Goal: Task Accomplishment & Management: Manage account settings

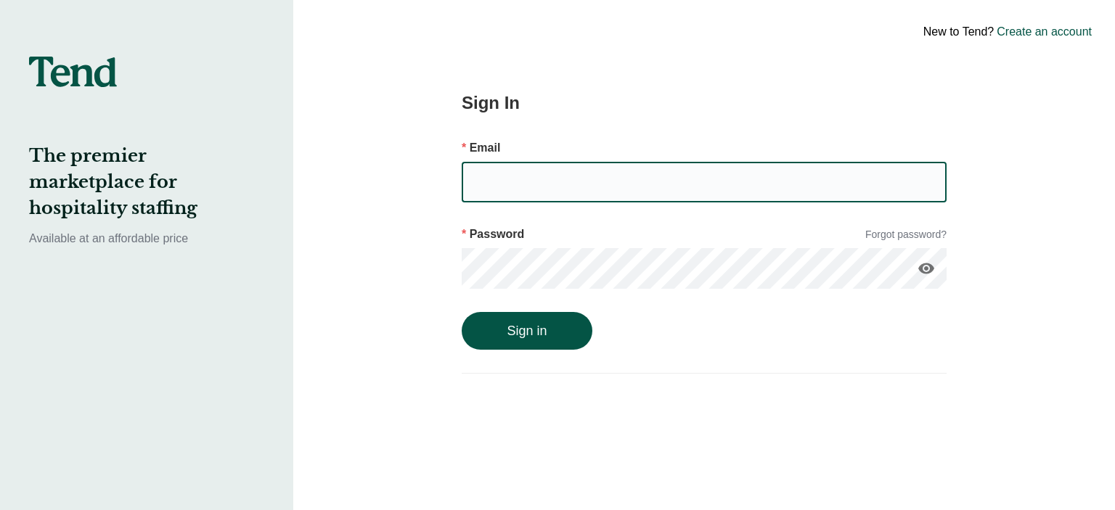
click at [534, 176] on input "email" at bounding box center [704, 182] width 485 height 41
type input "[EMAIL_ADDRESS][DOMAIN_NAME]"
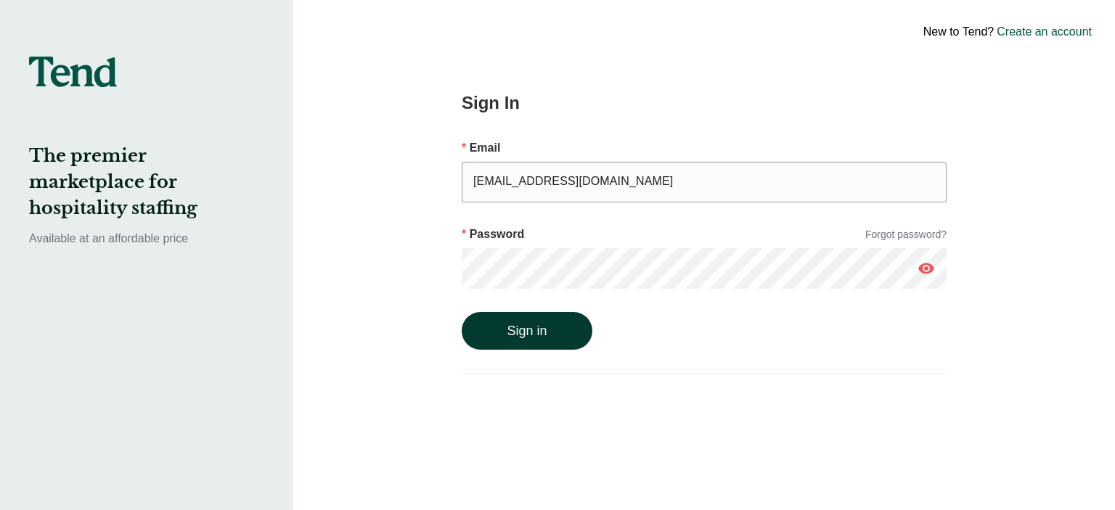
click at [533, 320] on button "Sign in" at bounding box center [527, 331] width 131 height 38
click at [927, 229] on link "Forgot password?" at bounding box center [905, 234] width 81 height 15
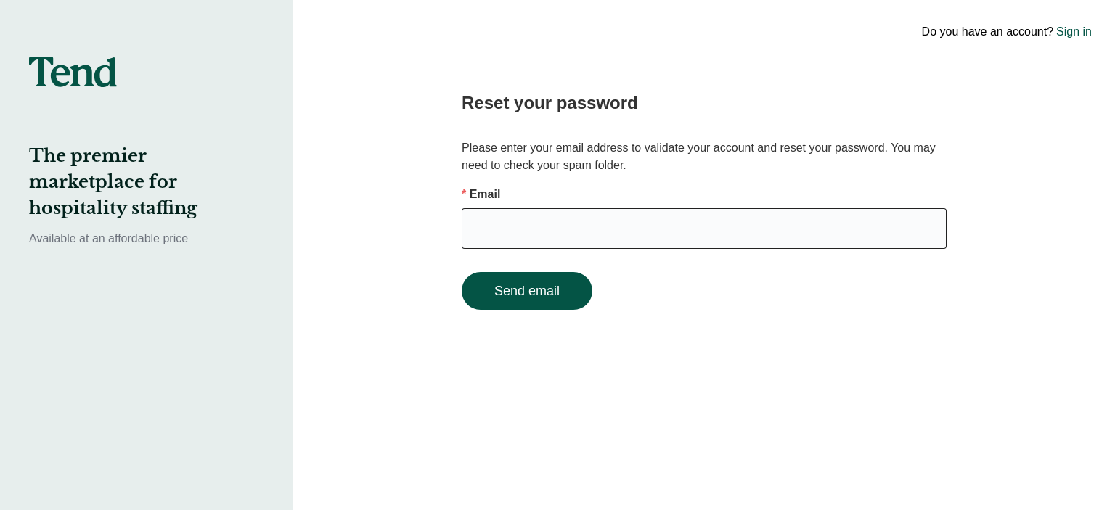
drag, startPoint x: 750, startPoint y: 242, endPoint x: 750, endPoint y: 234, distance: 7.3
click at [750, 242] on input "email" at bounding box center [704, 228] width 485 height 41
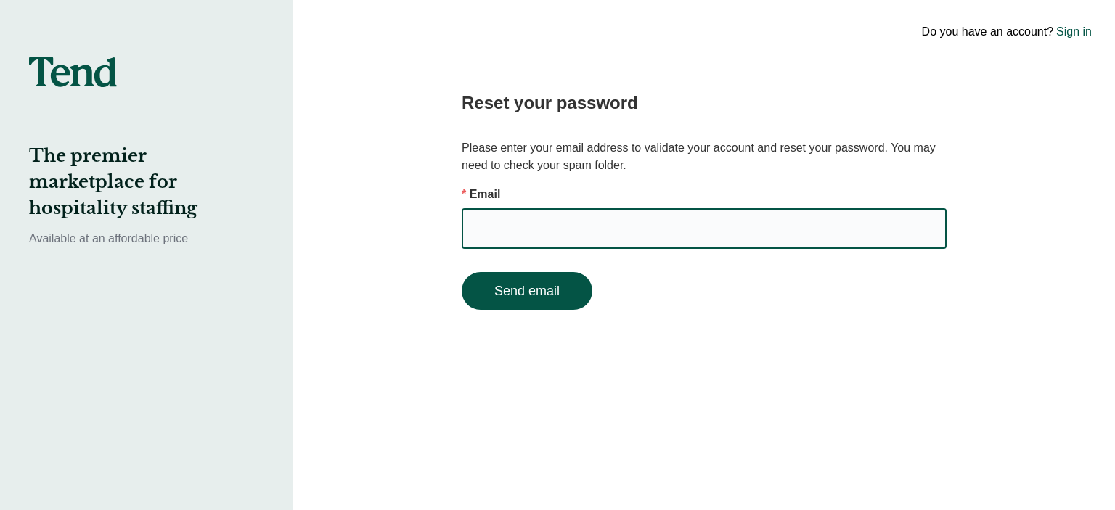
type input "[EMAIL_ADDRESS][DOMAIN_NAME]"
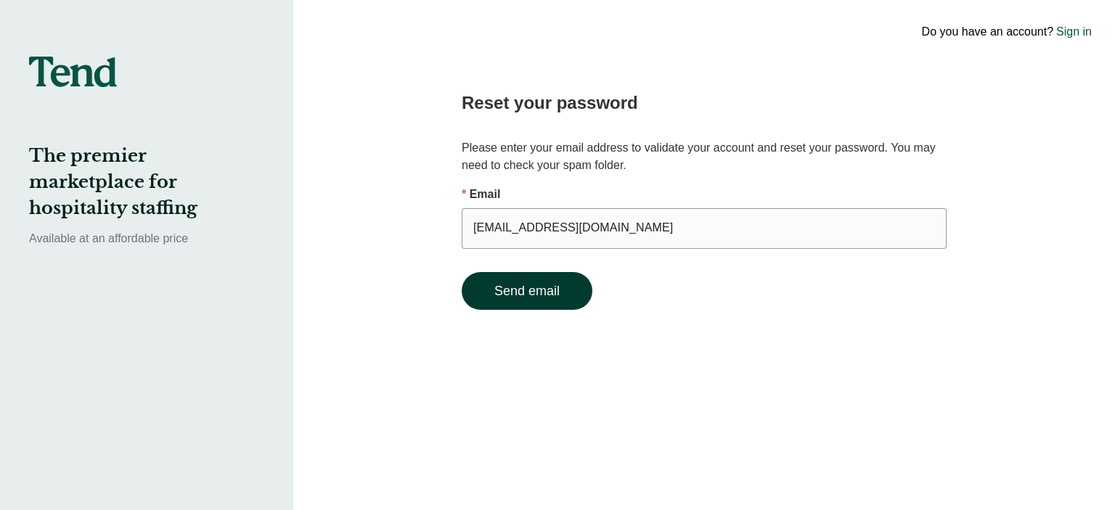
click at [537, 301] on button "Send email" at bounding box center [527, 291] width 131 height 38
